Goal: Task Accomplishment & Management: Manage account settings

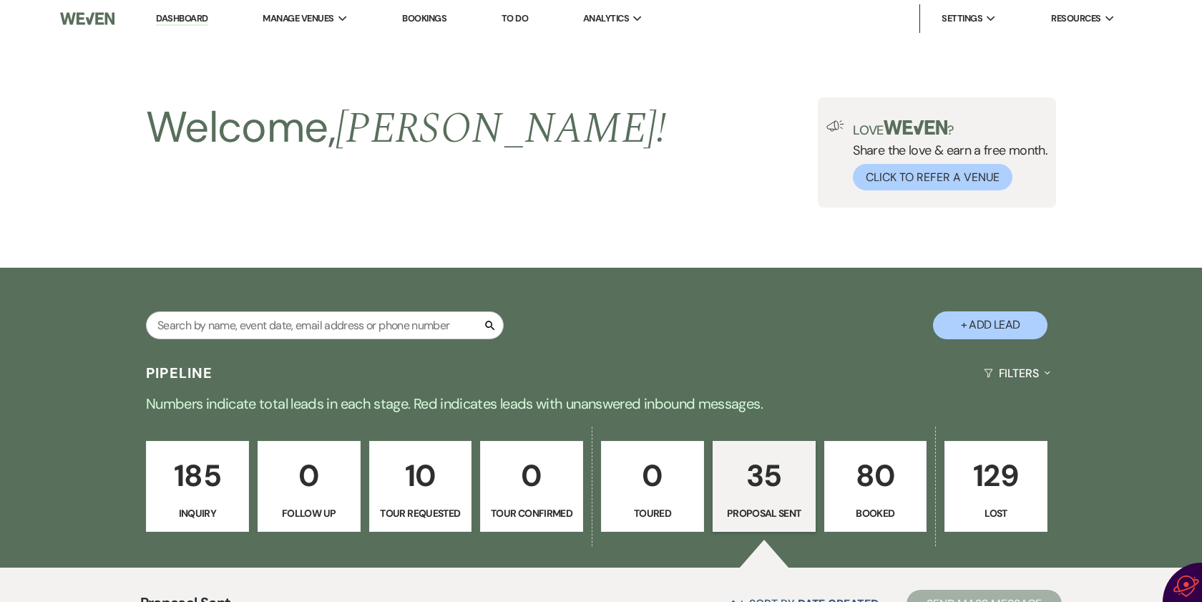
select select "6"
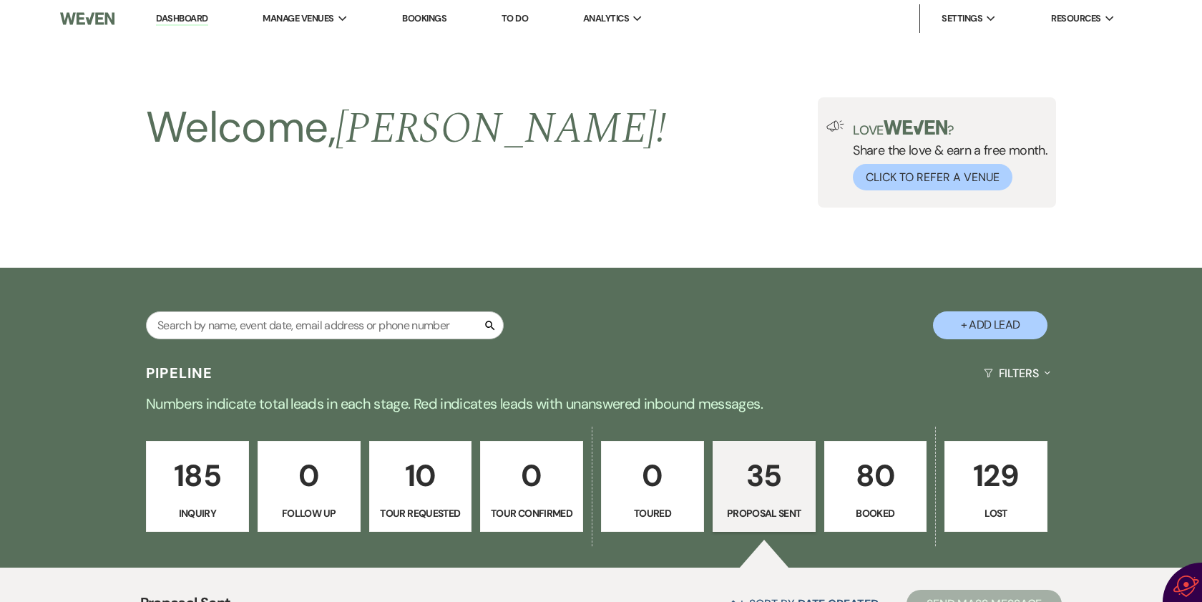
select select "6"
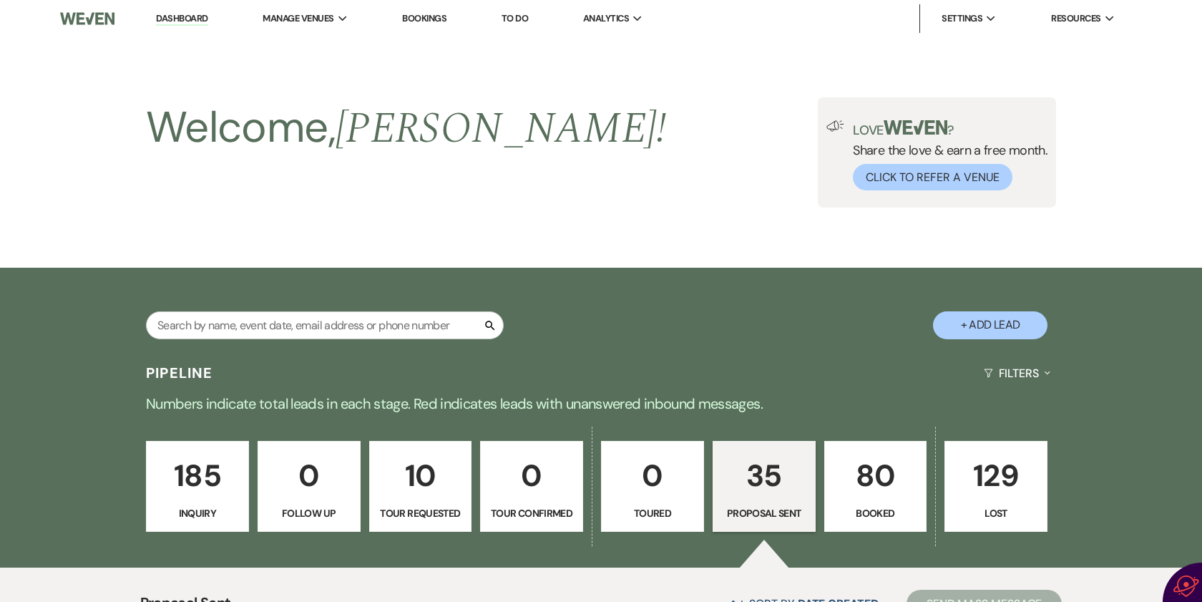
select select "6"
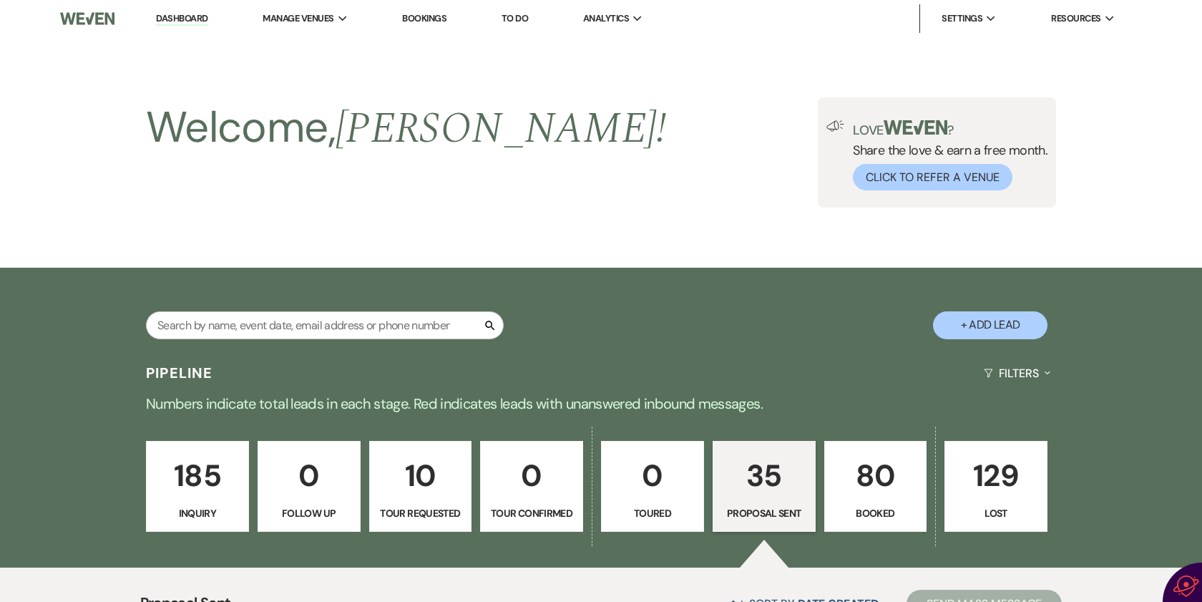
select select "6"
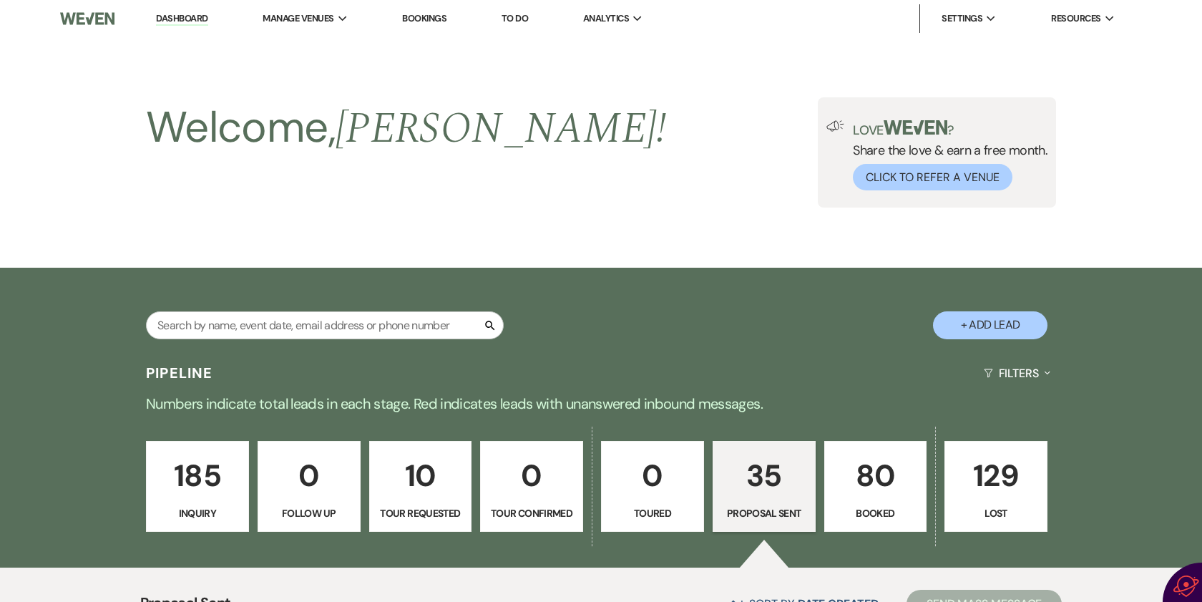
select select "6"
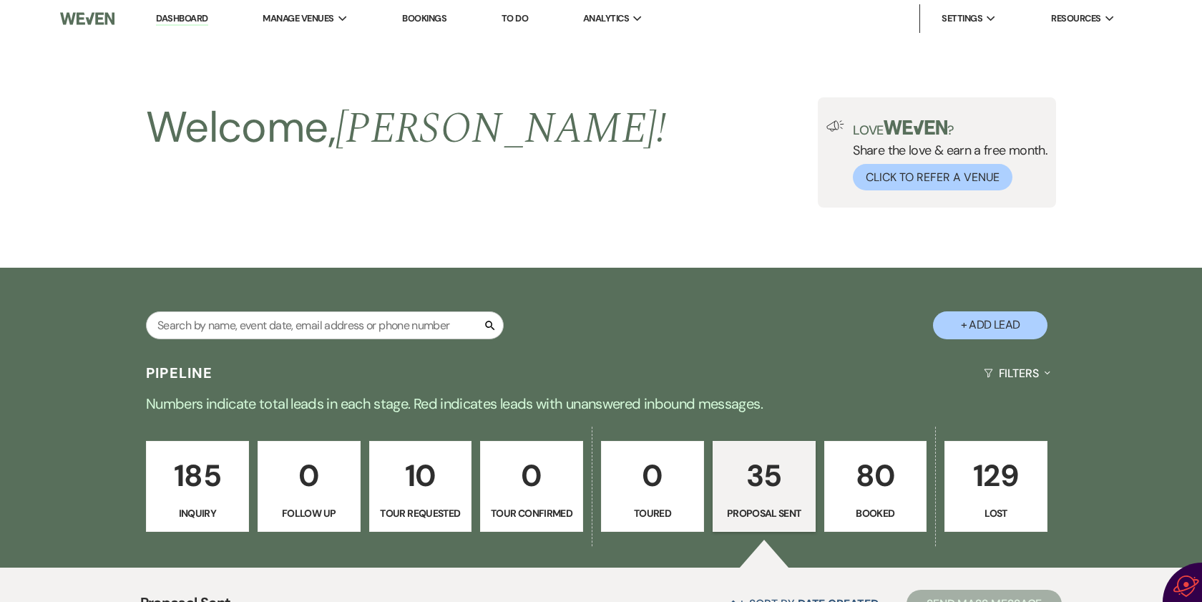
select select "6"
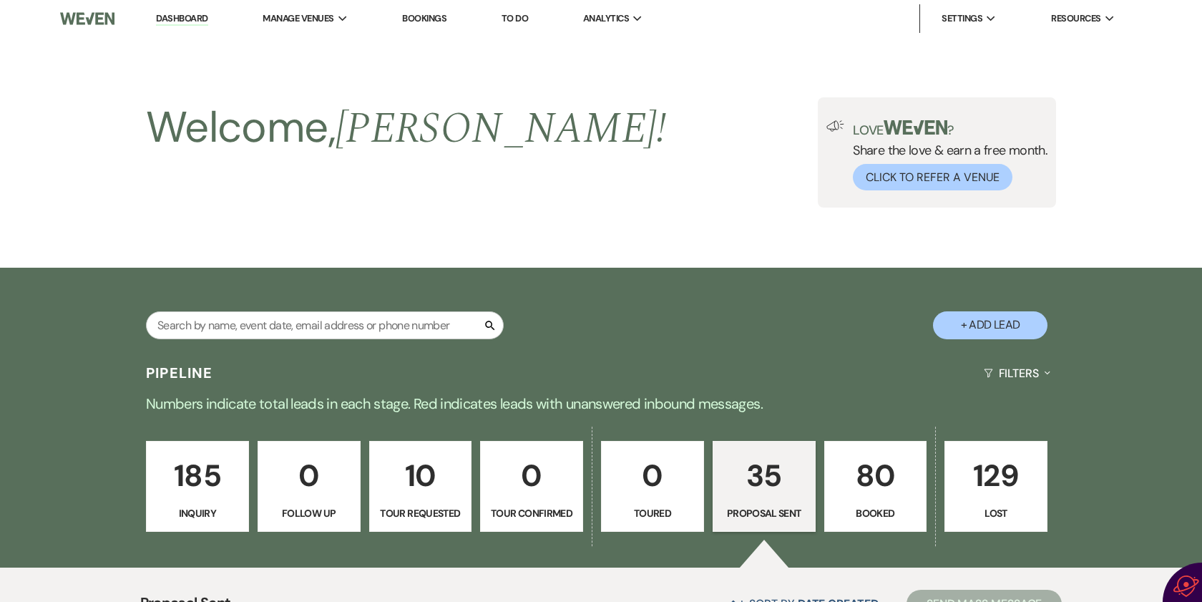
select select "6"
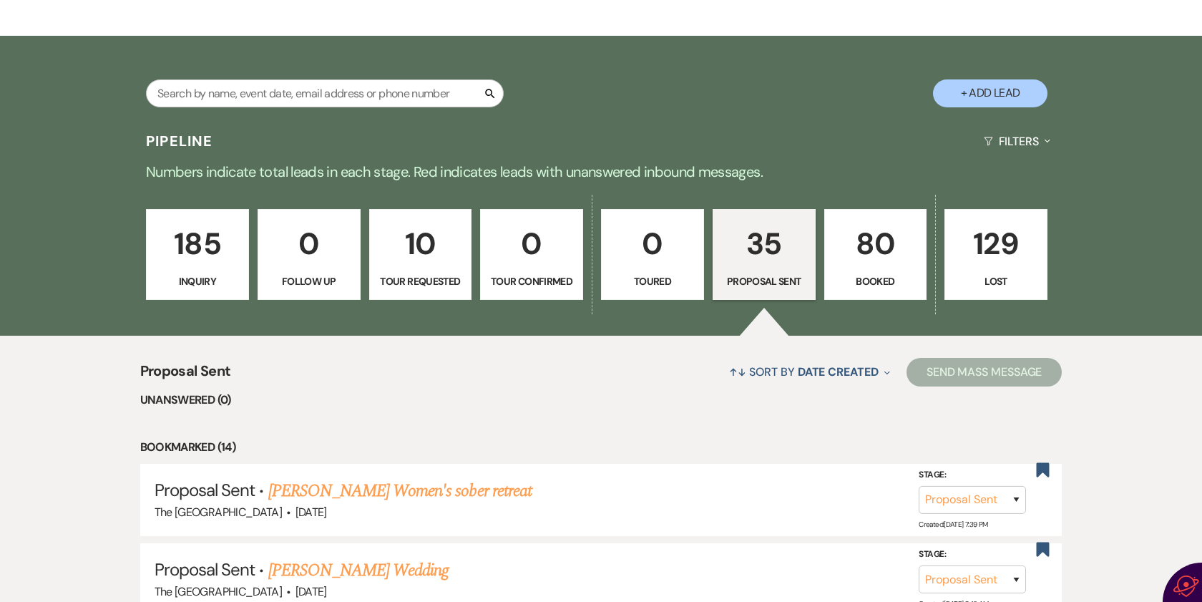
scroll to position [137, 0]
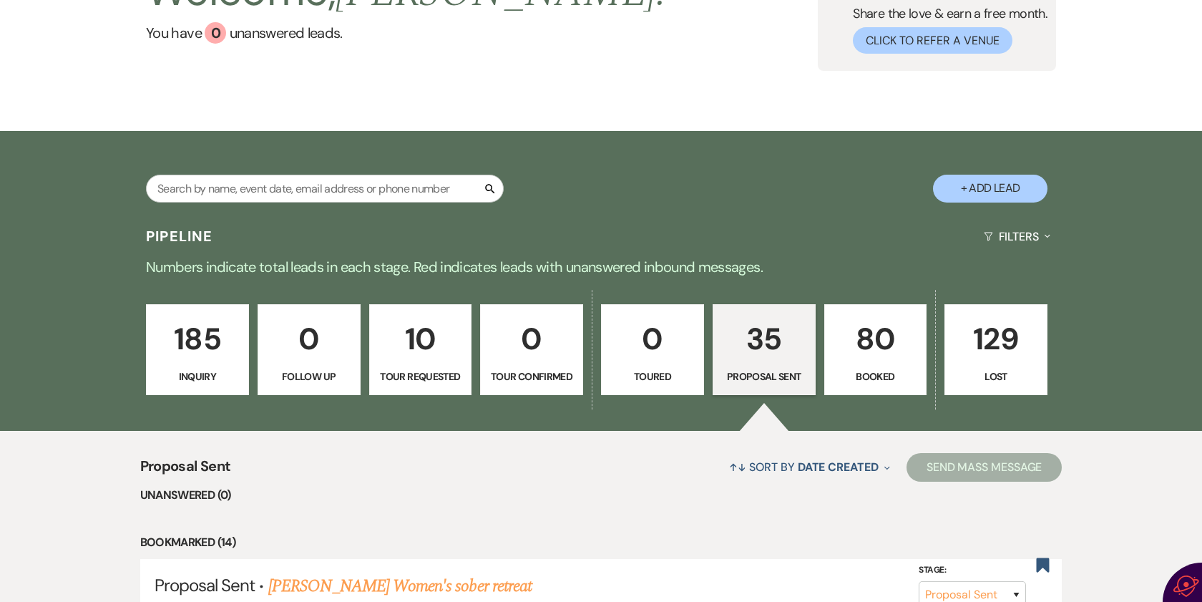
click at [862, 346] on p "80" at bounding box center [876, 339] width 84 height 48
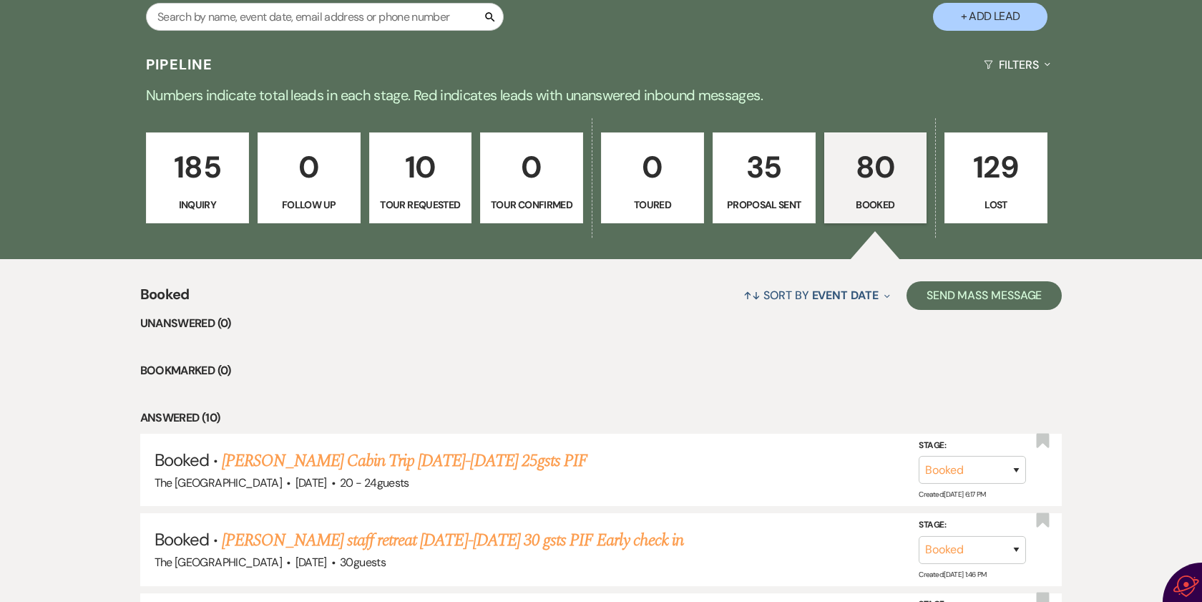
scroll to position [280, 0]
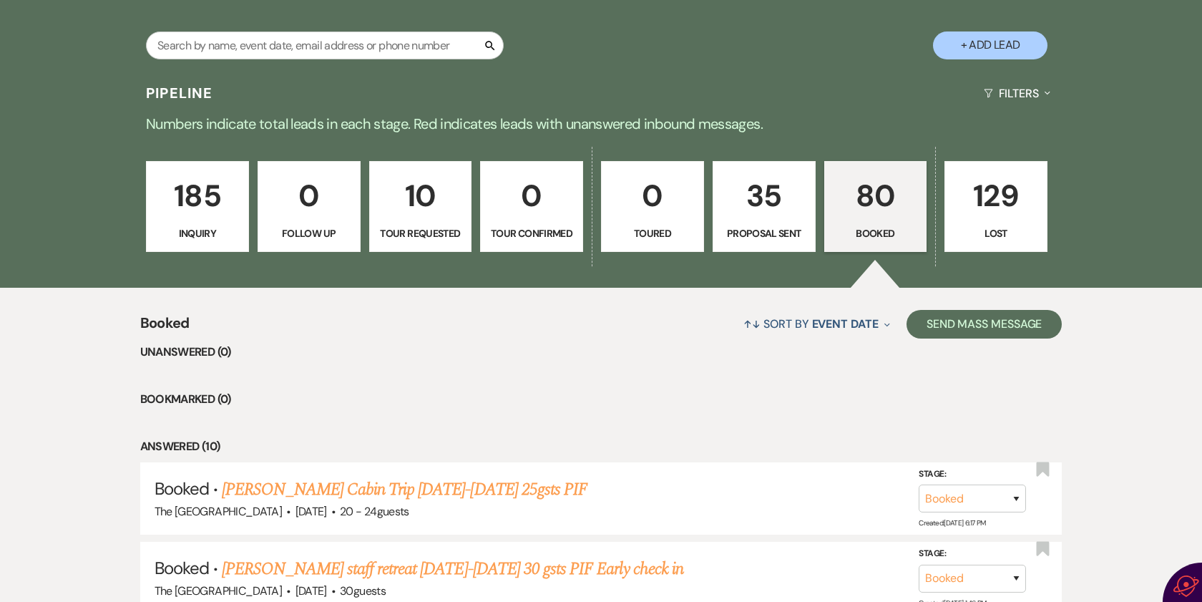
click at [751, 206] on p "35" at bounding box center [764, 196] width 84 height 48
select select "6"
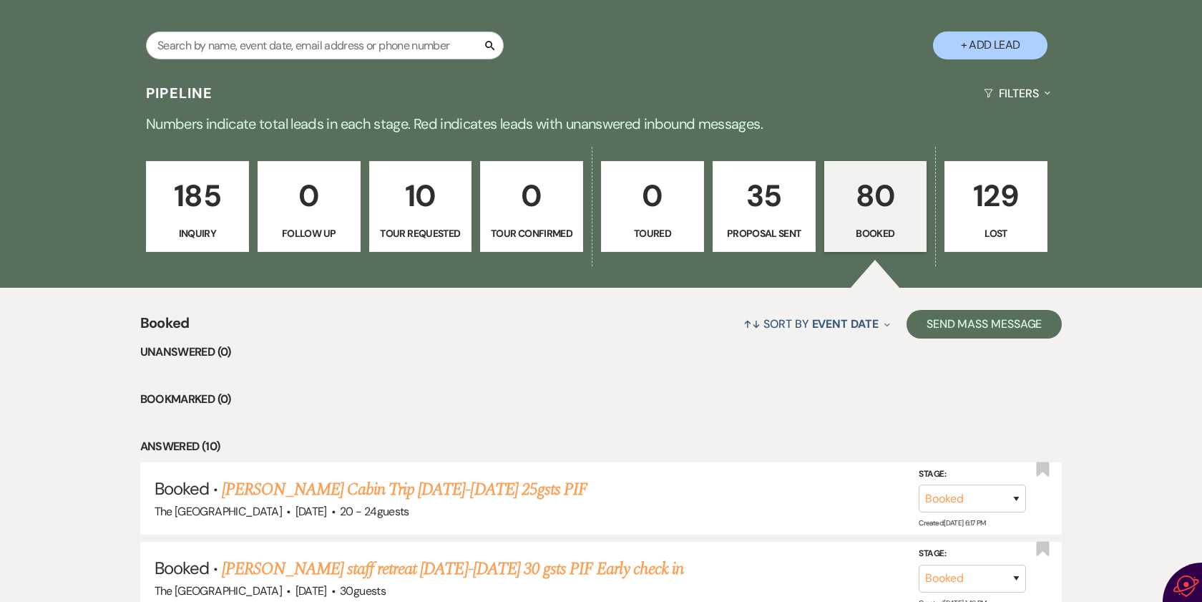
select select "6"
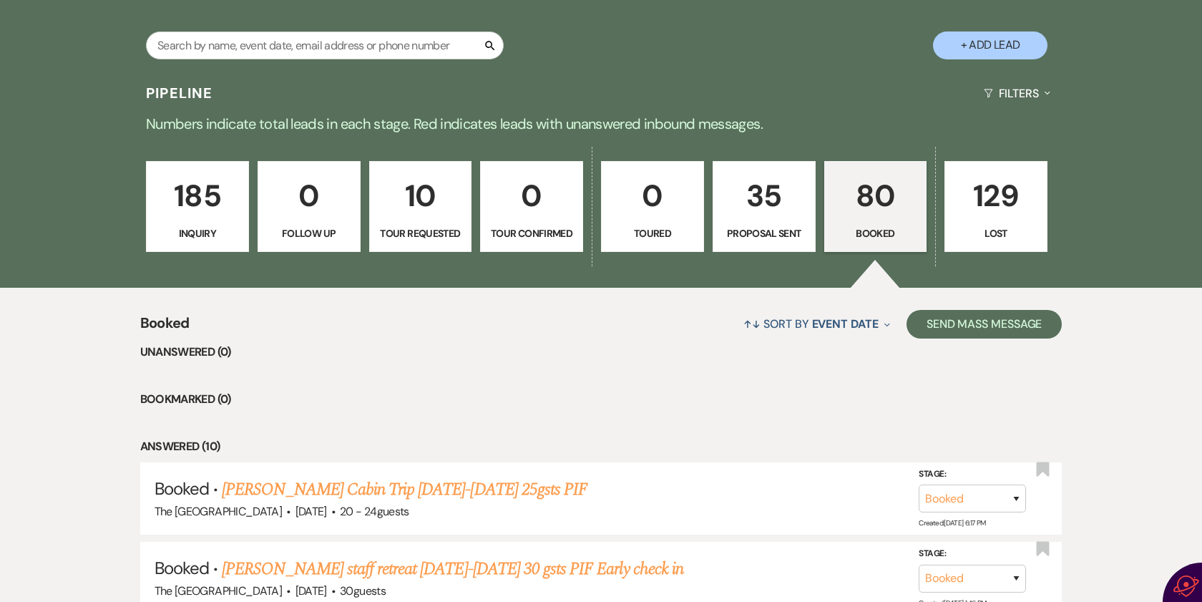
select select "6"
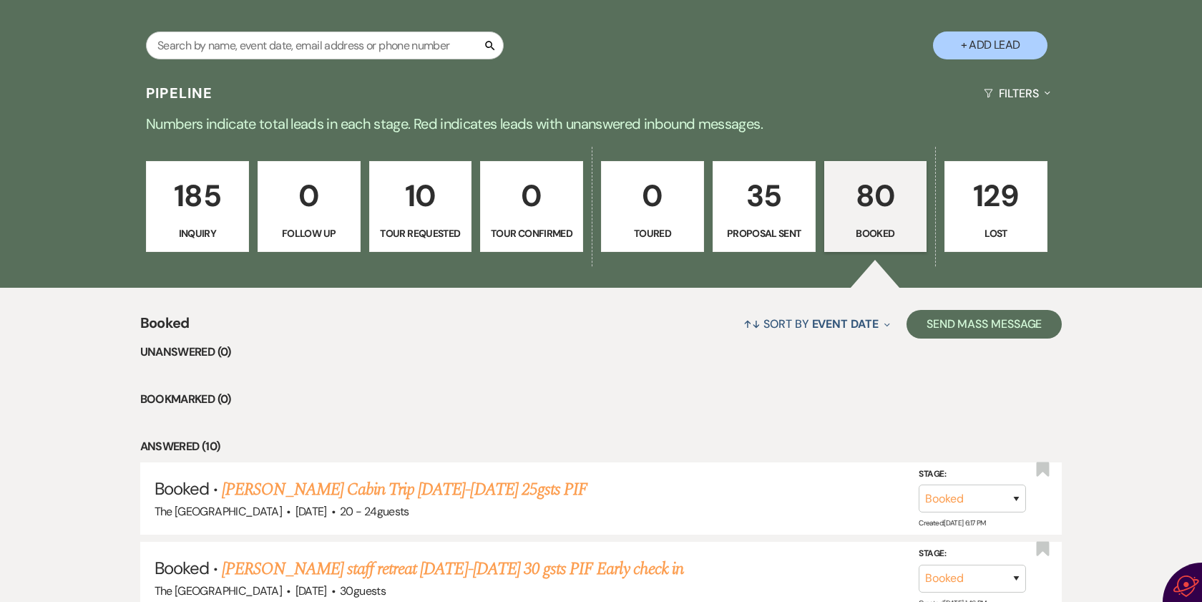
select select "6"
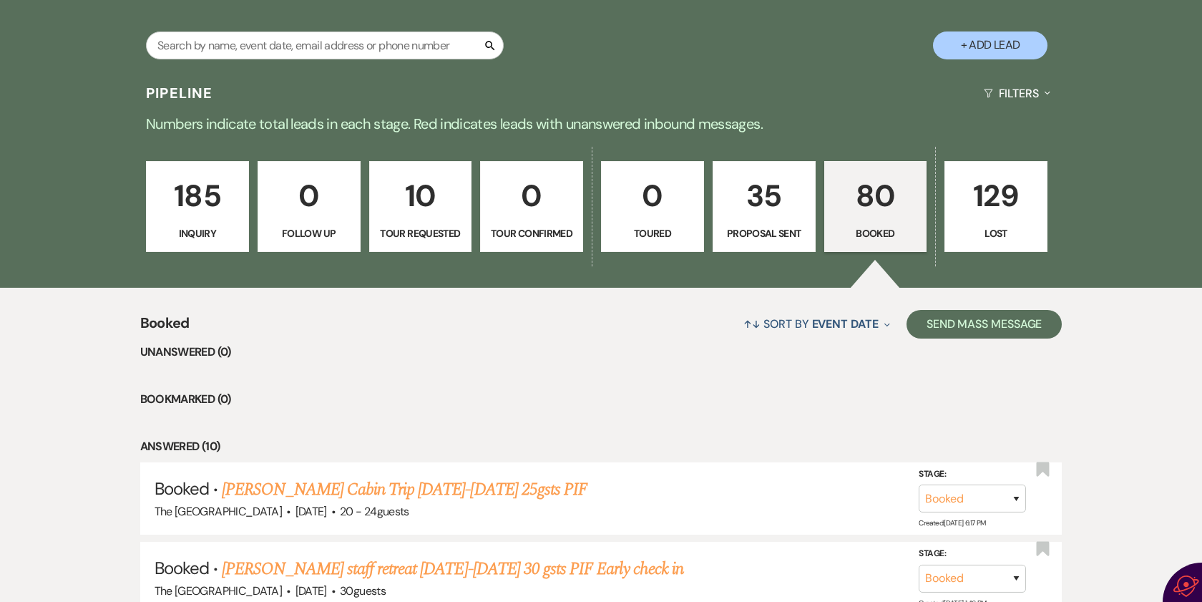
select select "6"
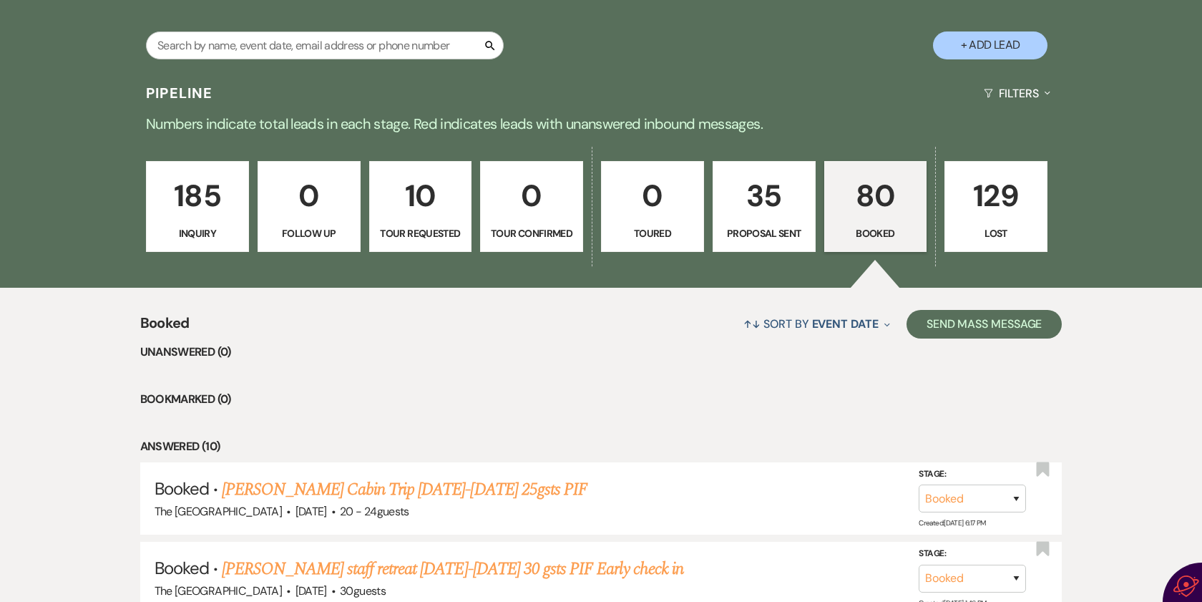
select select "6"
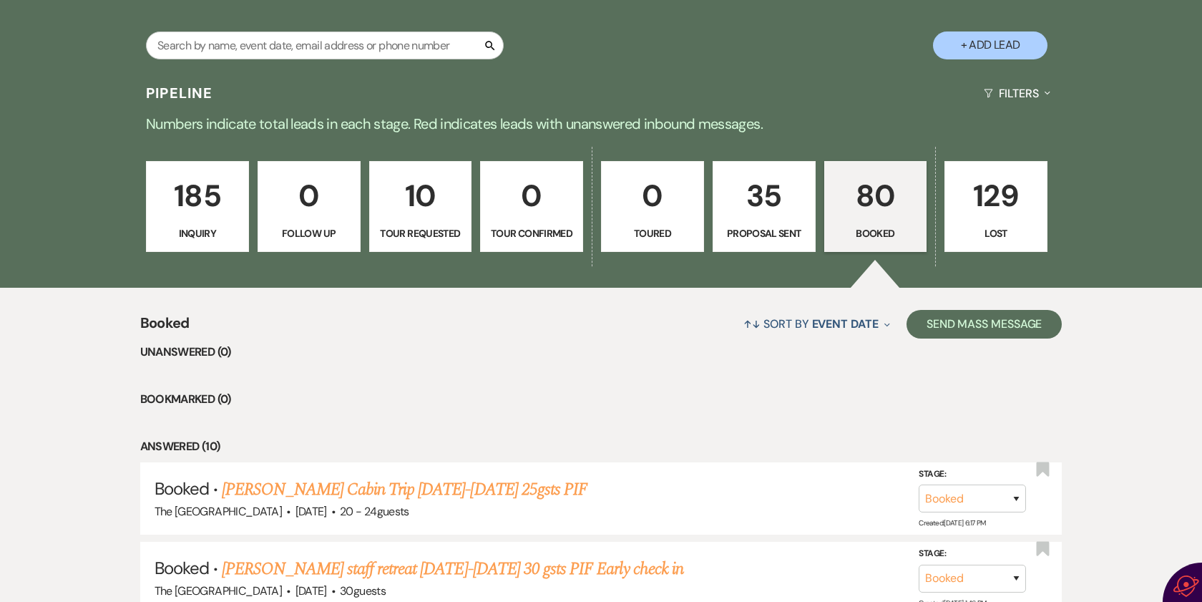
select select "6"
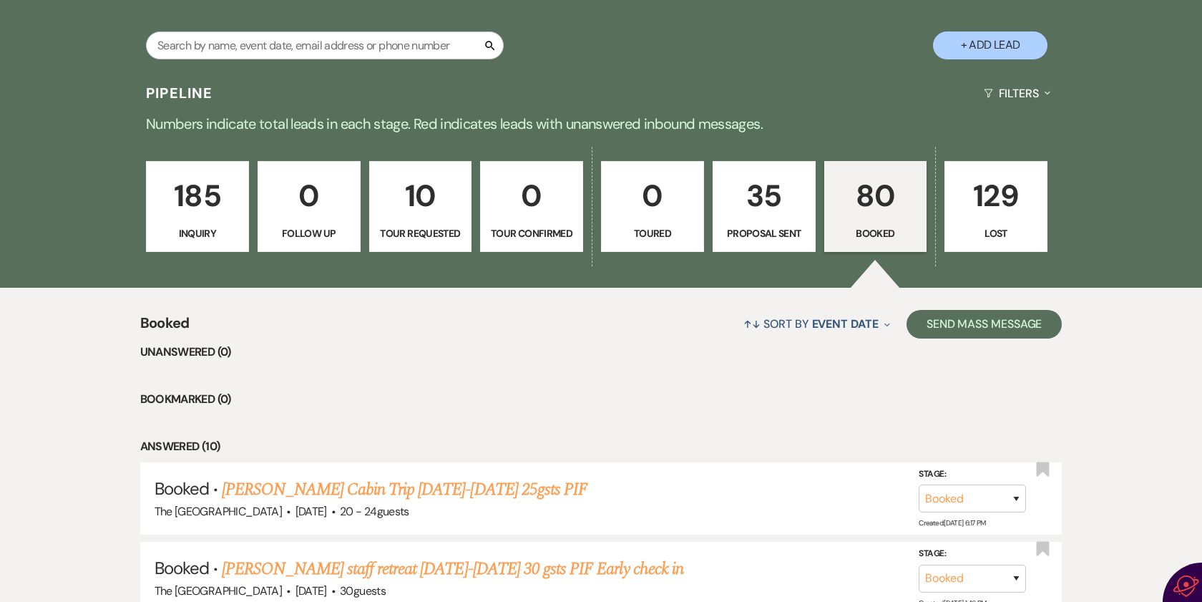
select select "6"
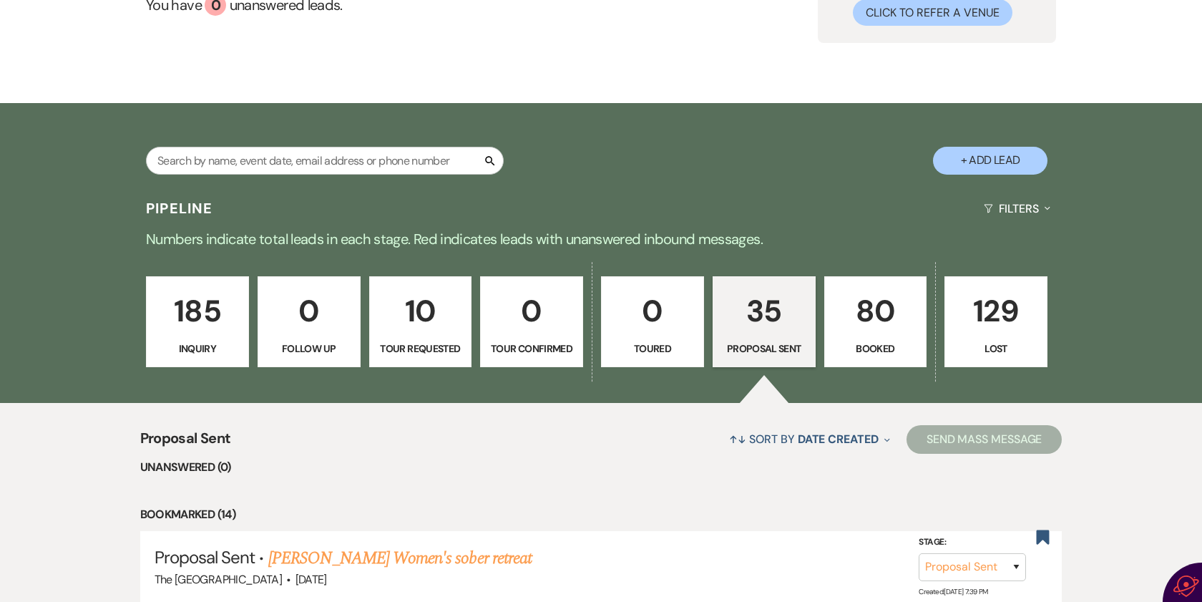
scroll to position [137, 0]
